Goal: Task Accomplishment & Management: Use online tool/utility

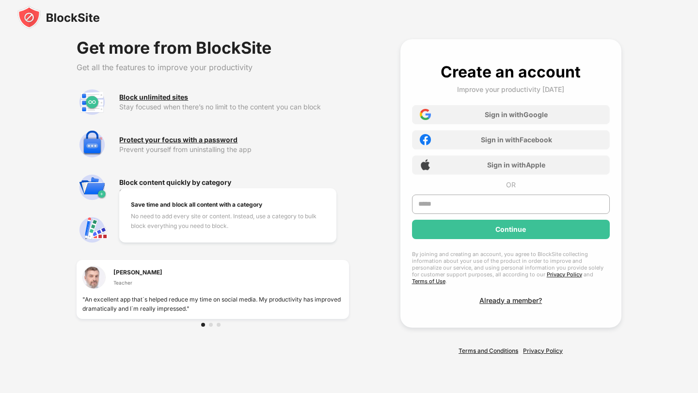
click at [186, 187] on div "Block content quickly by category" at bounding box center [175, 183] width 112 height 8
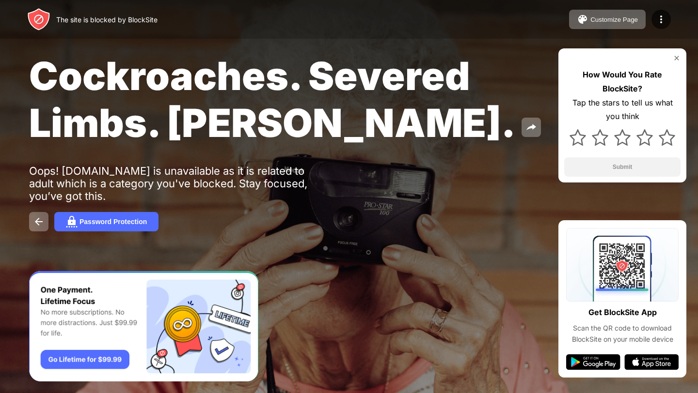
click at [286, 53] on span "Cockroaches. Severed Limbs. [PERSON_NAME]." at bounding box center [272, 99] width 486 height 94
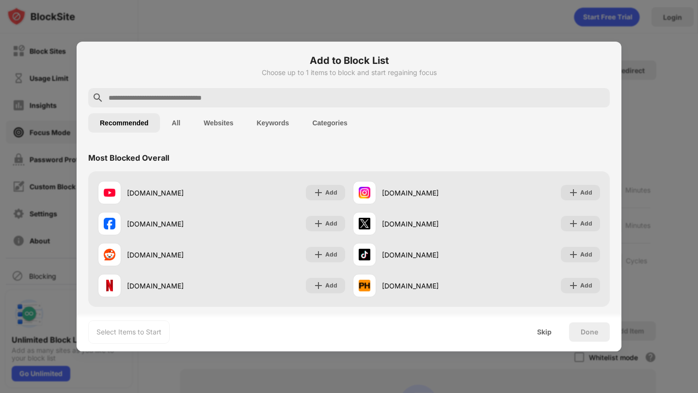
click at [303, 150] on div "Most Blocked Overall" at bounding box center [348, 157] width 521 height 27
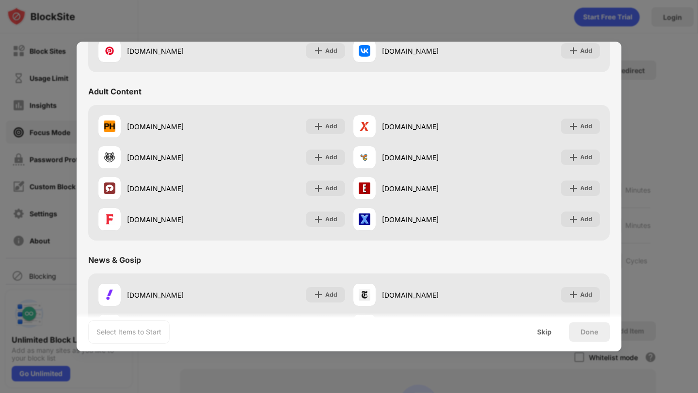
scroll to position [402, 0]
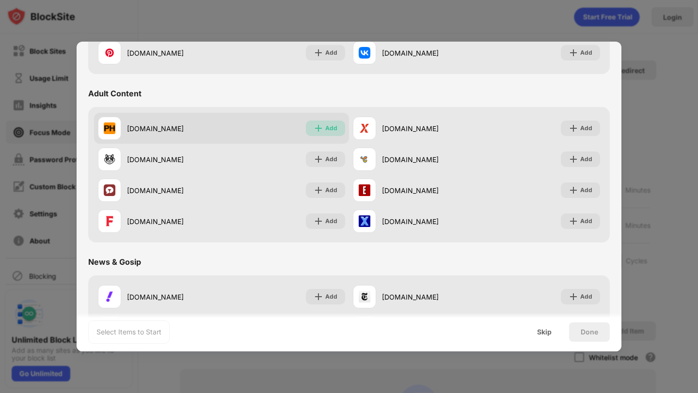
click at [320, 132] on img at bounding box center [319, 129] width 10 height 10
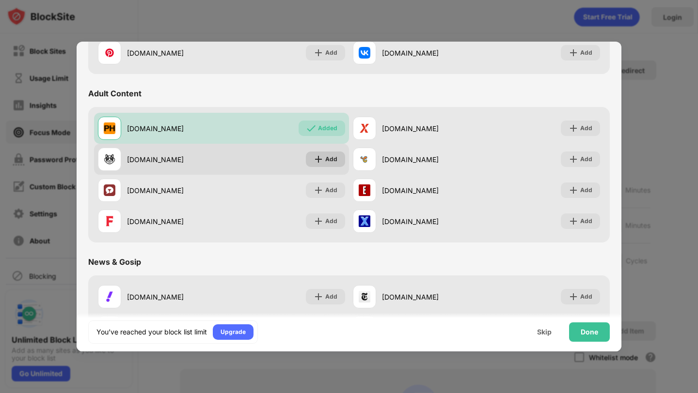
click at [321, 161] on img at bounding box center [319, 160] width 10 height 10
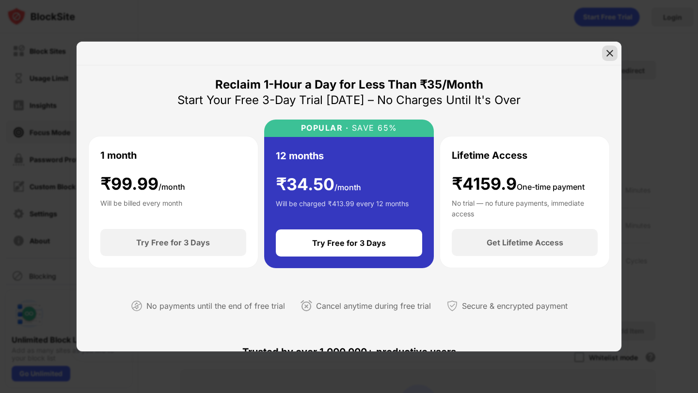
click at [605, 53] on img at bounding box center [610, 53] width 10 height 10
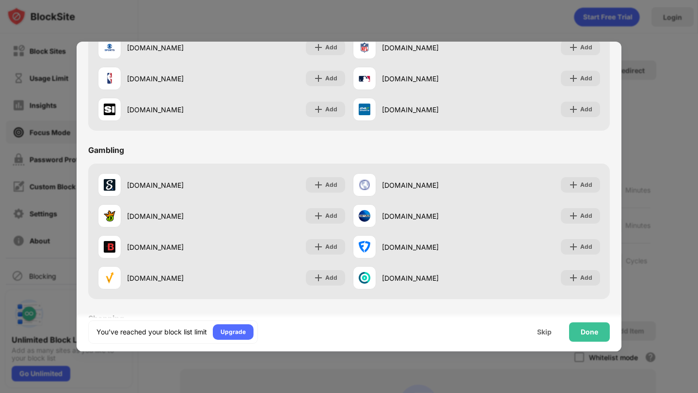
scroll to position [825, 0]
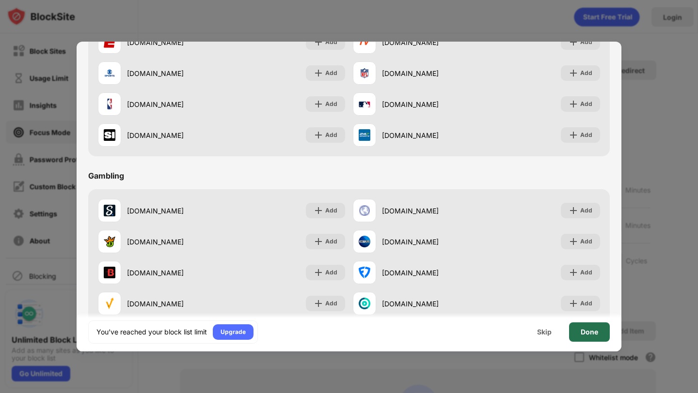
click at [582, 338] on div "Done" at bounding box center [589, 332] width 41 height 19
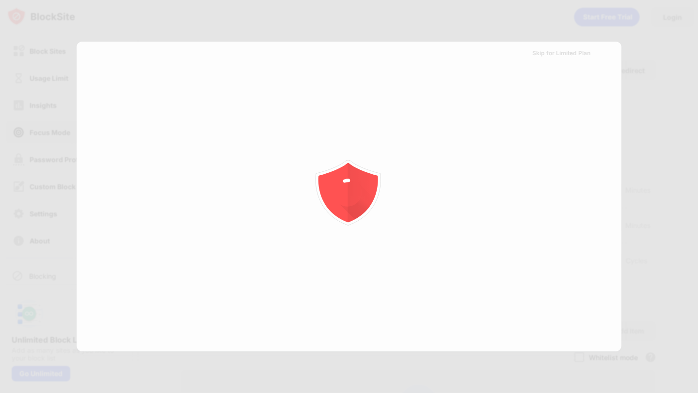
scroll to position [0, 0]
